Goal: Information Seeking & Learning: Learn about a topic

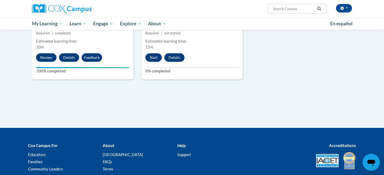
scroll to position [344, 0]
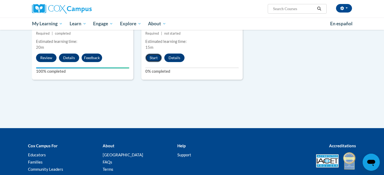
click at [153, 59] on button "Start" at bounding box center [153, 58] width 17 height 9
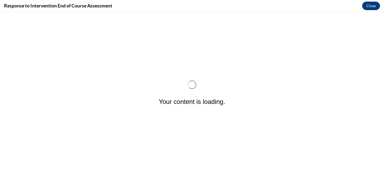
scroll to position [0, 0]
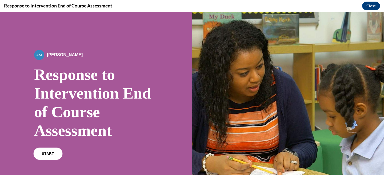
click at [57, 156] on link "START" at bounding box center [47, 154] width 29 height 12
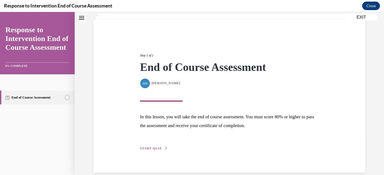
scroll to position [42, 0]
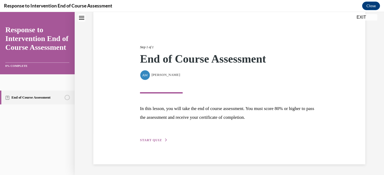
click at [158, 142] on span "START QUIZ" at bounding box center [151, 140] width 22 height 4
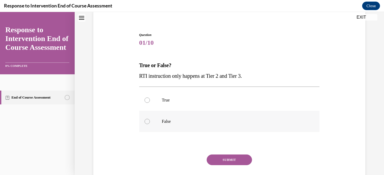
click at [201, 127] on label "False" at bounding box center [229, 121] width 180 height 21
click at [150, 124] on input "False" at bounding box center [147, 121] width 5 height 5
radio input "true"
click at [230, 163] on button "SUBMIT" at bounding box center [229, 160] width 45 height 11
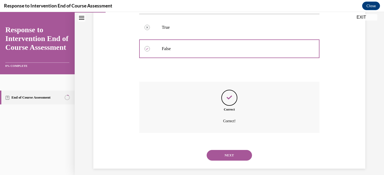
scroll to position [119, 0]
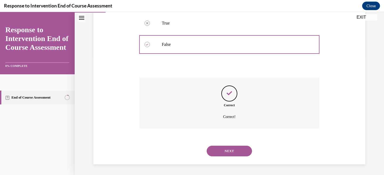
click at [228, 147] on button "NEXT" at bounding box center [229, 151] width 45 height 11
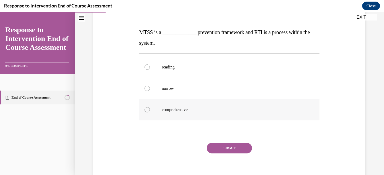
scroll to position [75, 0]
click at [228, 117] on label "comprehensive" at bounding box center [229, 109] width 180 height 21
click at [150, 112] on input "comprehensive" at bounding box center [147, 109] width 5 height 5
radio input "true"
click at [233, 148] on button "SUBMIT" at bounding box center [229, 148] width 45 height 11
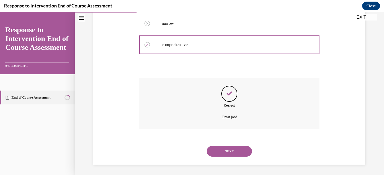
scroll to position [140, 0]
click at [233, 151] on button "NEXT" at bounding box center [229, 151] width 45 height 11
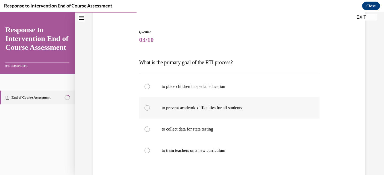
scroll to position [50, 0]
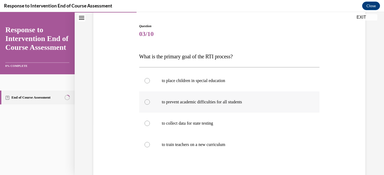
click at [241, 106] on label "to prevent academic difficulties for all students" at bounding box center [229, 101] width 180 height 21
click at [150, 105] on input "to prevent academic difficulties for all students" at bounding box center [147, 101] width 5 height 5
radio input "true"
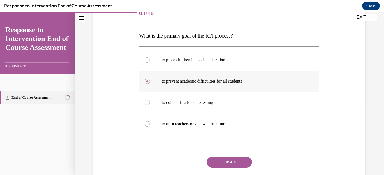
scroll to position [79, 0]
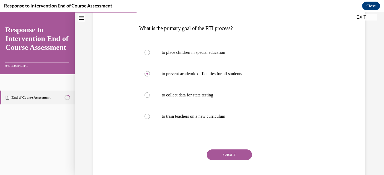
click at [234, 158] on button "SUBMIT" at bounding box center [229, 155] width 45 height 11
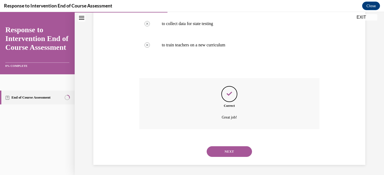
scroll to position [151, 0]
click at [232, 152] on button "NEXT" at bounding box center [229, 151] width 45 height 11
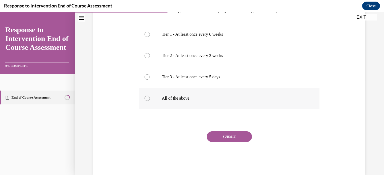
scroll to position [106, 0]
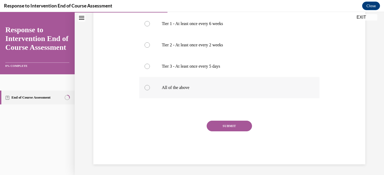
click at [206, 83] on label "All of the above" at bounding box center [229, 87] width 180 height 21
click at [150, 85] on input "All of the above" at bounding box center [147, 87] width 5 height 5
radio input "true"
click at [216, 128] on button "SUBMIT" at bounding box center [229, 126] width 45 height 11
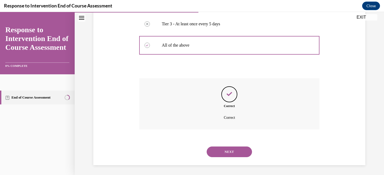
scroll to position [149, 0]
click at [228, 150] on button "NEXT" at bounding box center [229, 151] width 45 height 11
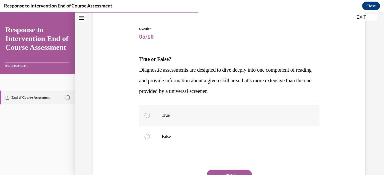
scroll to position [48, 0]
click at [236, 109] on label "True" at bounding box center [229, 114] width 180 height 21
click at [150, 112] on input "True" at bounding box center [147, 114] width 5 height 5
radio input "true"
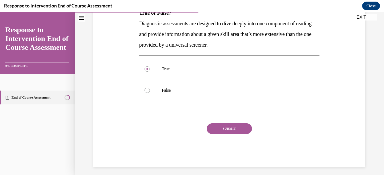
click at [247, 129] on button "SUBMIT" at bounding box center [229, 128] width 45 height 11
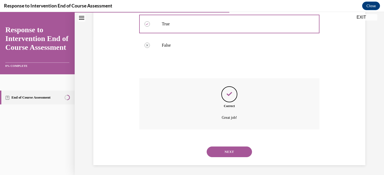
scroll to position [140, 0]
click at [235, 154] on button "NEXT" at bounding box center [229, 151] width 45 height 11
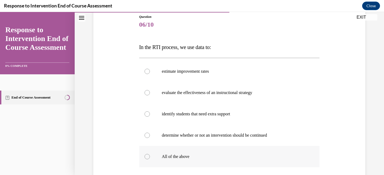
click at [233, 156] on p "All of the above" at bounding box center [234, 156] width 145 height 5
click at [150, 156] on input "All of the above" at bounding box center [147, 156] width 5 height 5
radio input "true"
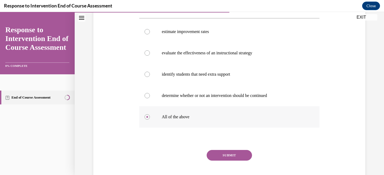
click at [233, 156] on button "SUBMIT" at bounding box center [229, 155] width 45 height 11
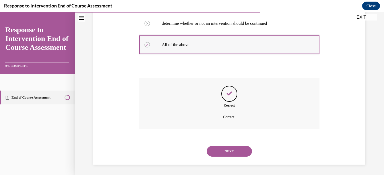
scroll to position [172, 0]
click at [233, 155] on button "NEXT" at bounding box center [229, 151] width 45 height 11
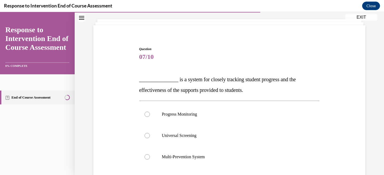
scroll to position [28, 0]
click at [241, 112] on p "Progress Monitoring" at bounding box center [234, 113] width 145 height 5
click at [150, 112] on input "Progress Monitoring" at bounding box center [147, 113] width 5 height 5
radio input "true"
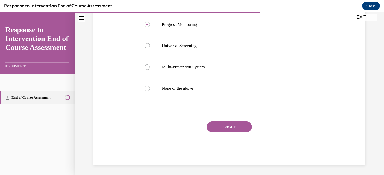
click at [240, 128] on button "SUBMIT" at bounding box center [229, 127] width 45 height 11
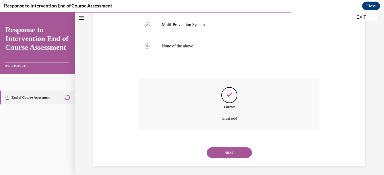
scroll to position [161, 0]
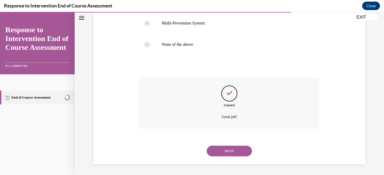
click at [233, 147] on button "NEXT" at bounding box center [229, 151] width 45 height 11
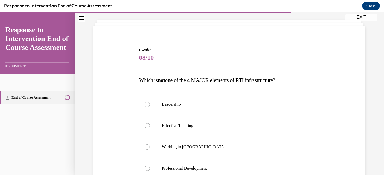
scroll to position [29, 0]
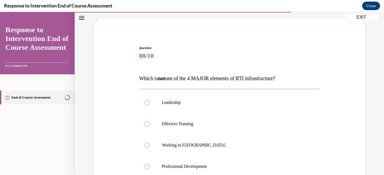
click at [233, 147] on p "Working in Silos" at bounding box center [234, 145] width 145 height 5
click at [150, 147] on input "Working in Silos" at bounding box center [147, 145] width 5 height 5
radio input "true"
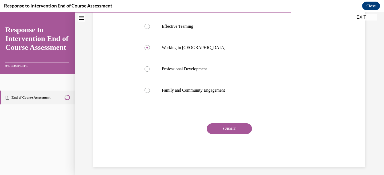
click at [234, 128] on button "SUBMIT" at bounding box center [229, 128] width 45 height 11
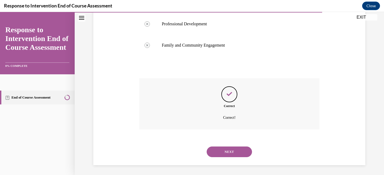
scroll to position [172, 0]
click at [228, 154] on button "NEXT" at bounding box center [229, 151] width 45 height 11
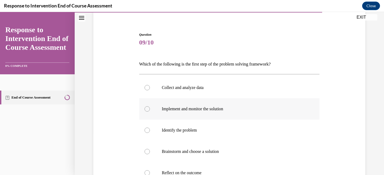
scroll to position [47, 0]
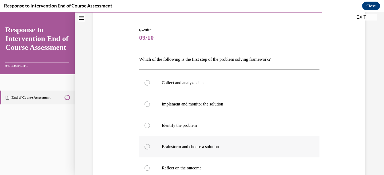
click at [296, 137] on label "Brainstorm and choose a solution" at bounding box center [229, 146] width 180 height 21
click at [150, 144] on input "Brainstorm and choose a solution" at bounding box center [147, 146] width 5 height 5
radio input "true"
click at [295, 129] on label "Identify the problem" at bounding box center [229, 125] width 180 height 21
click at [150, 128] on input "Identify the problem" at bounding box center [147, 125] width 5 height 5
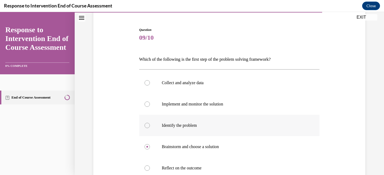
radio input "true"
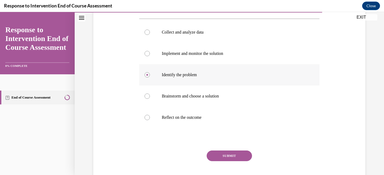
scroll to position [127, 0]
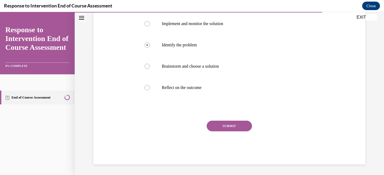
click at [235, 129] on button "SUBMIT" at bounding box center [229, 126] width 45 height 11
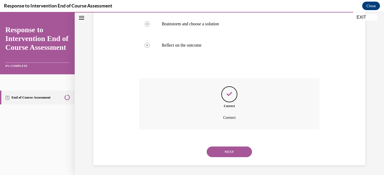
scroll to position [170, 0]
click at [239, 154] on button "NEXT" at bounding box center [229, 151] width 45 height 11
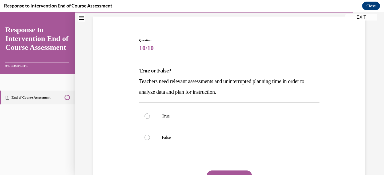
scroll to position [37, 0]
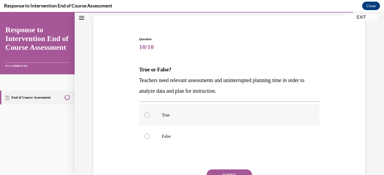
click at [233, 119] on label "True" at bounding box center [229, 115] width 180 height 21
click at [150, 118] on input "True" at bounding box center [147, 115] width 5 height 5
radio input "true"
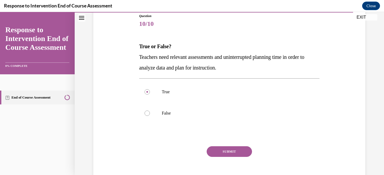
click at [229, 150] on button "SUBMIT" at bounding box center [229, 151] width 45 height 11
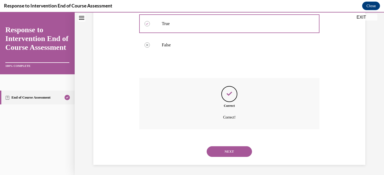
scroll to position [129, 0]
click at [229, 150] on button "NEXT" at bounding box center [229, 151] width 45 height 11
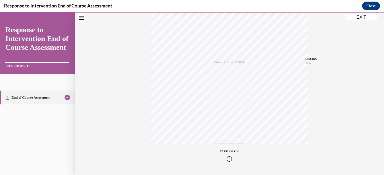
scroll to position [110, 0]
click at [365, 17] on button "EXIT" at bounding box center [361, 17] width 32 height 6
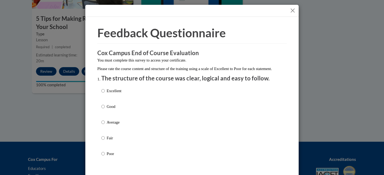
scroll to position [1, 0]
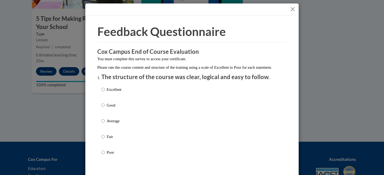
click at [292, 8] on button "Close" at bounding box center [292, 9] width 7 height 7
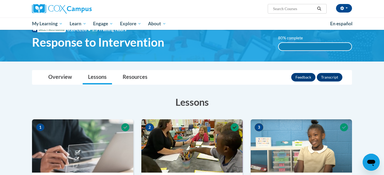
scroll to position [0, 0]
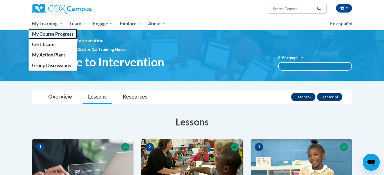
click at [53, 32] on span "My Course Progress" at bounding box center [53, 34] width 42 height 6
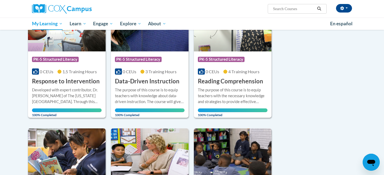
scroll to position [92, 0]
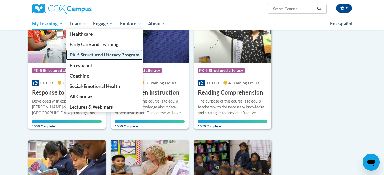
click at [93, 53] on span "PK-5 Structured Literacy Program" at bounding box center [105, 55] width 70 height 6
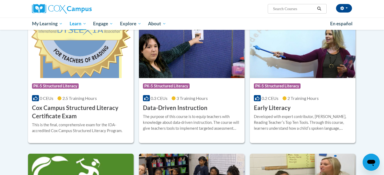
scroll to position [180, 0]
